Goal: Check status

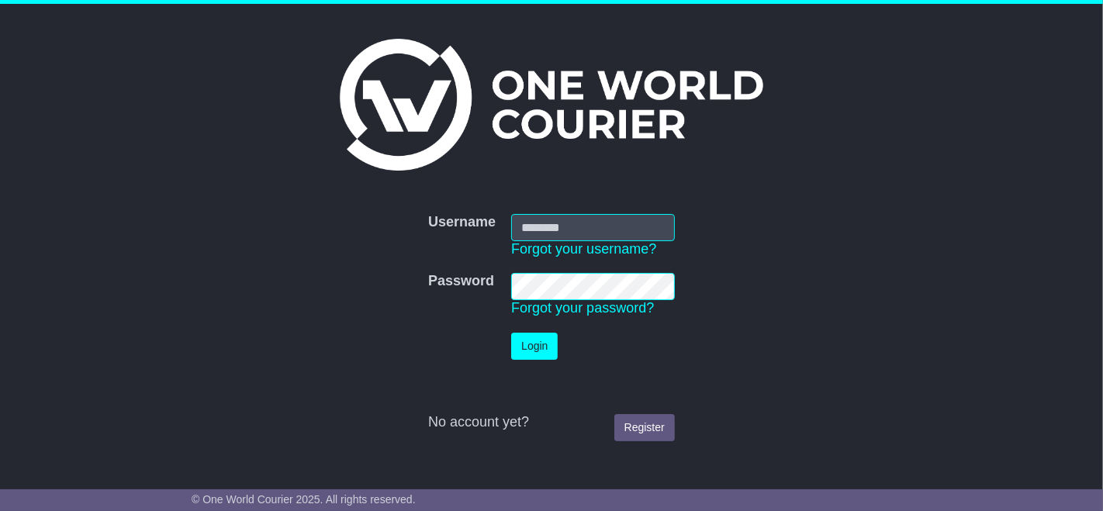
type input "**********"
click at [530, 354] on button "Login" at bounding box center [534, 346] width 47 height 27
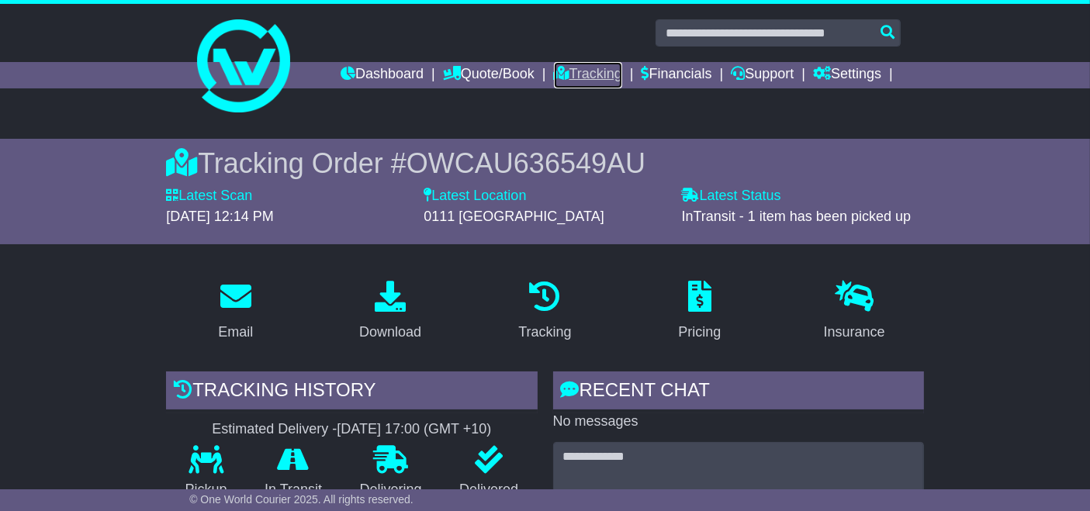
click at [600, 82] on link "Tracking" at bounding box center [588, 75] width 68 height 26
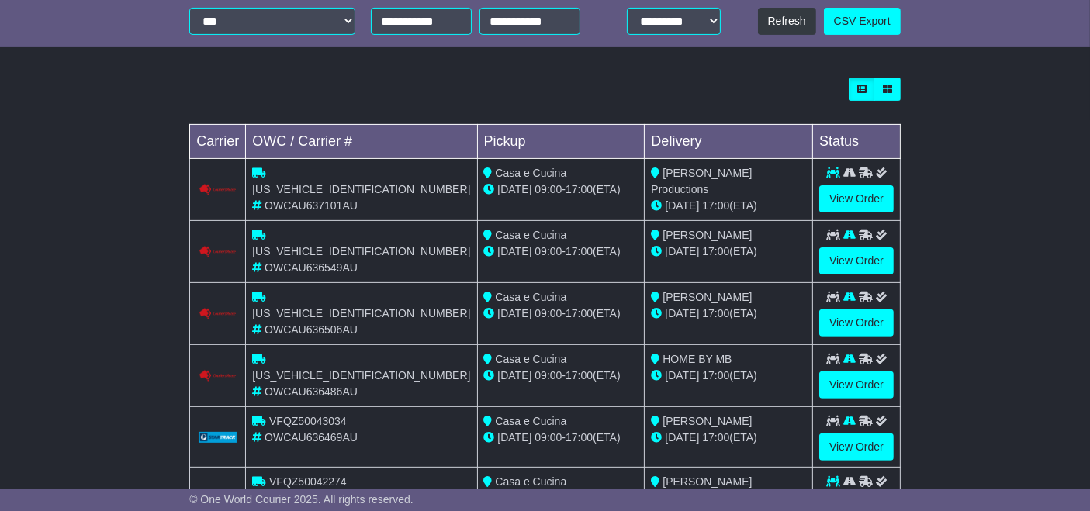
scroll to position [531, 0]
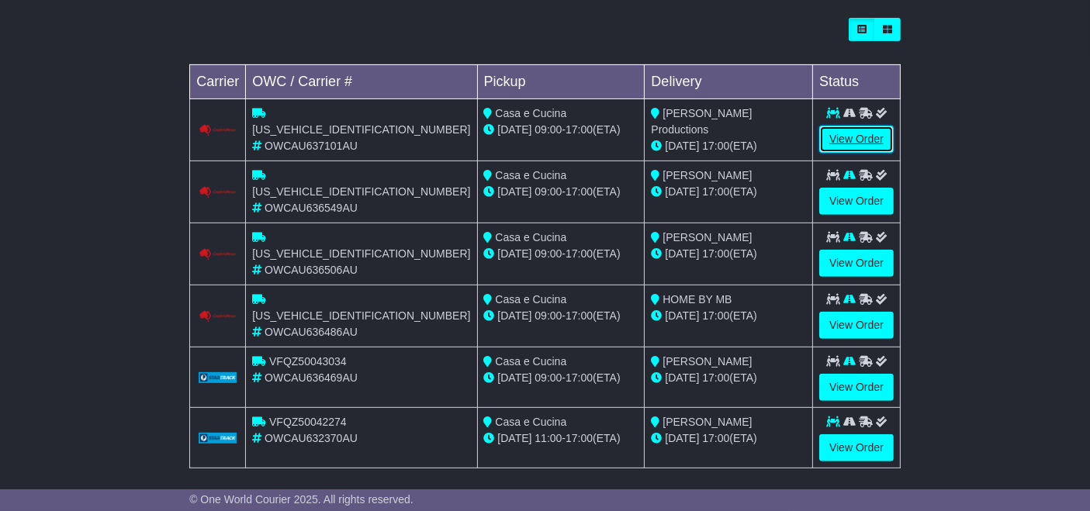
click at [849, 141] on link "View Order" at bounding box center [856, 139] width 74 height 27
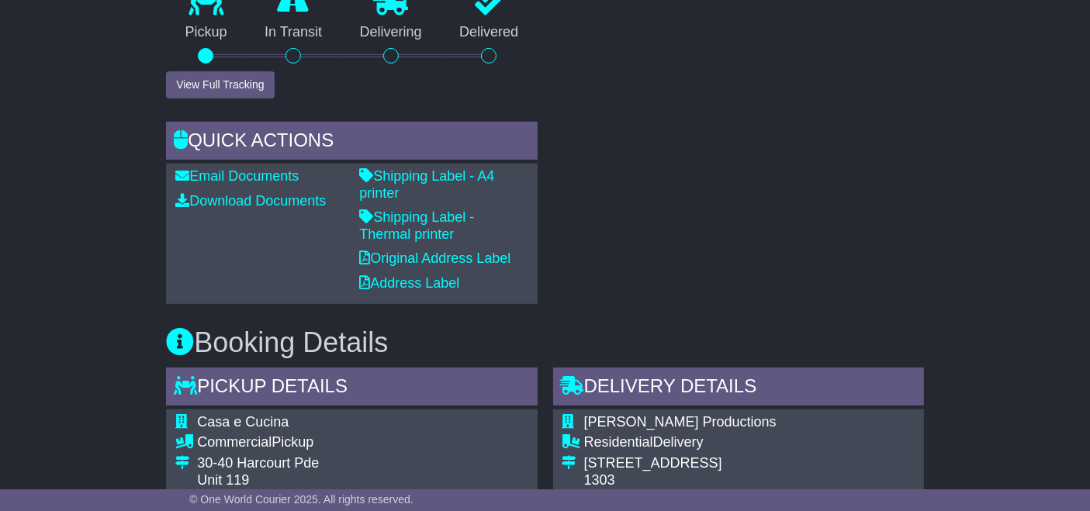
scroll to position [625, 0]
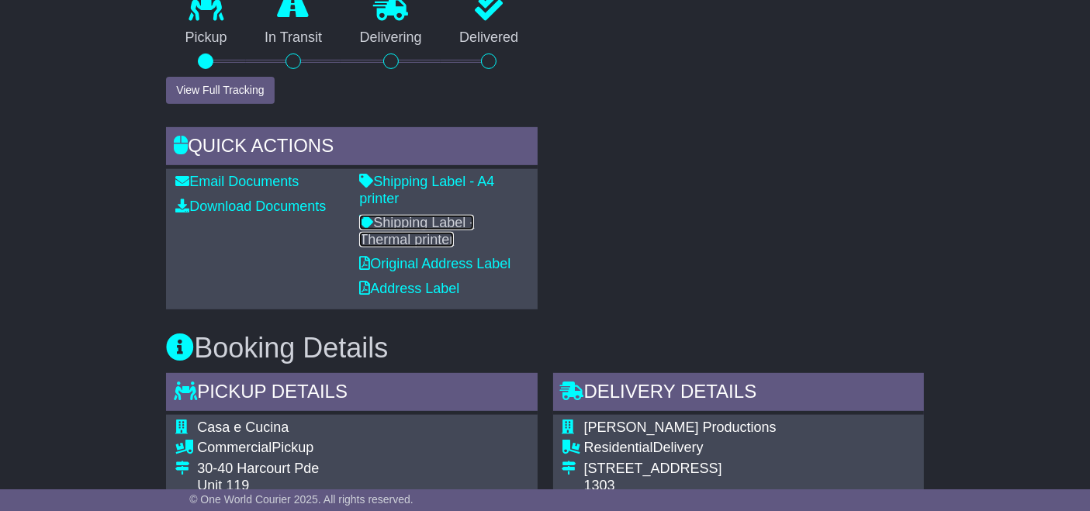
click at [474, 215] on link "Shipping Label - Thermal printer" at bounding box center [416, 231] width 115 height 33
